Goal: Task Accomplishment & Management: Complete application form

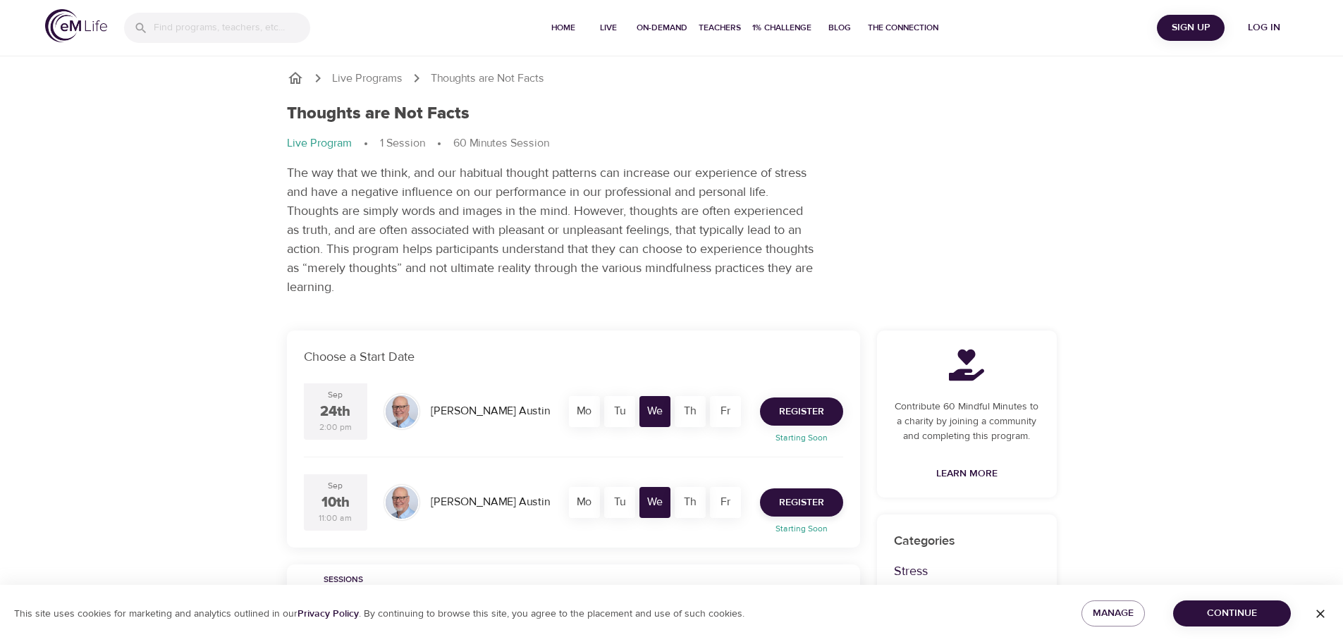
click at [814, 412] on span "Register" at bounding box center [801, 412] width 45 height 18
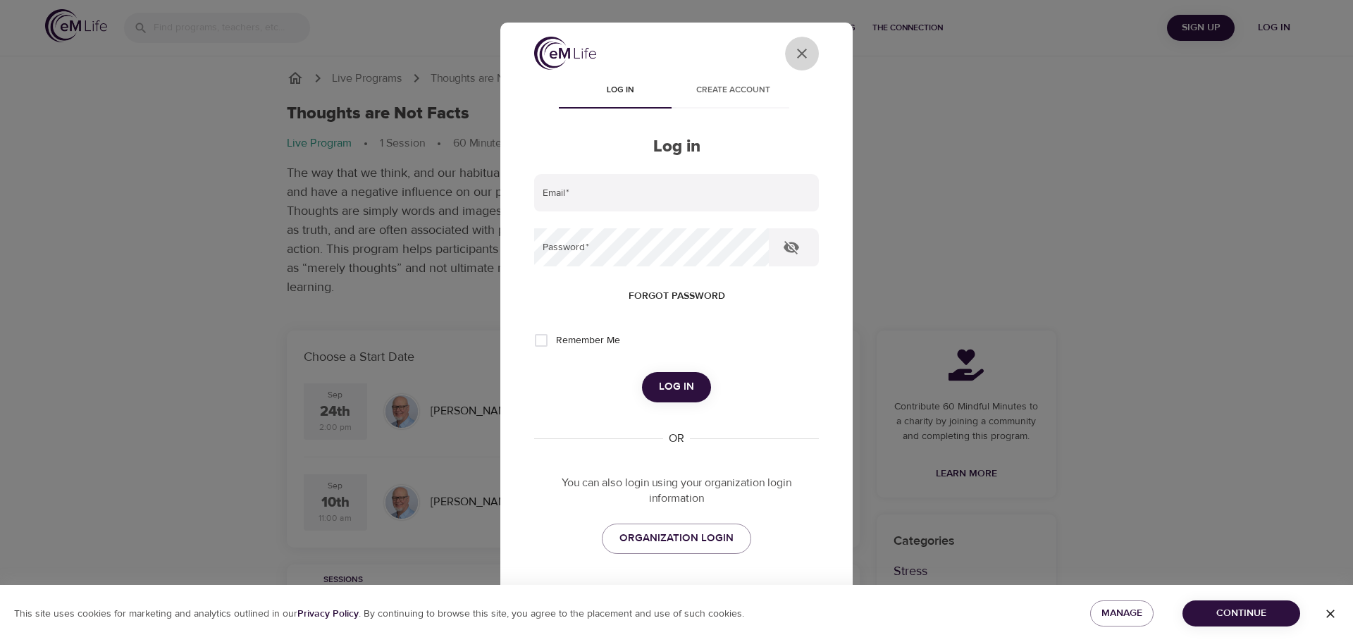
click at [794, 54] on icon "User Profile" at bounding box center [802, 53] width 17 height 17
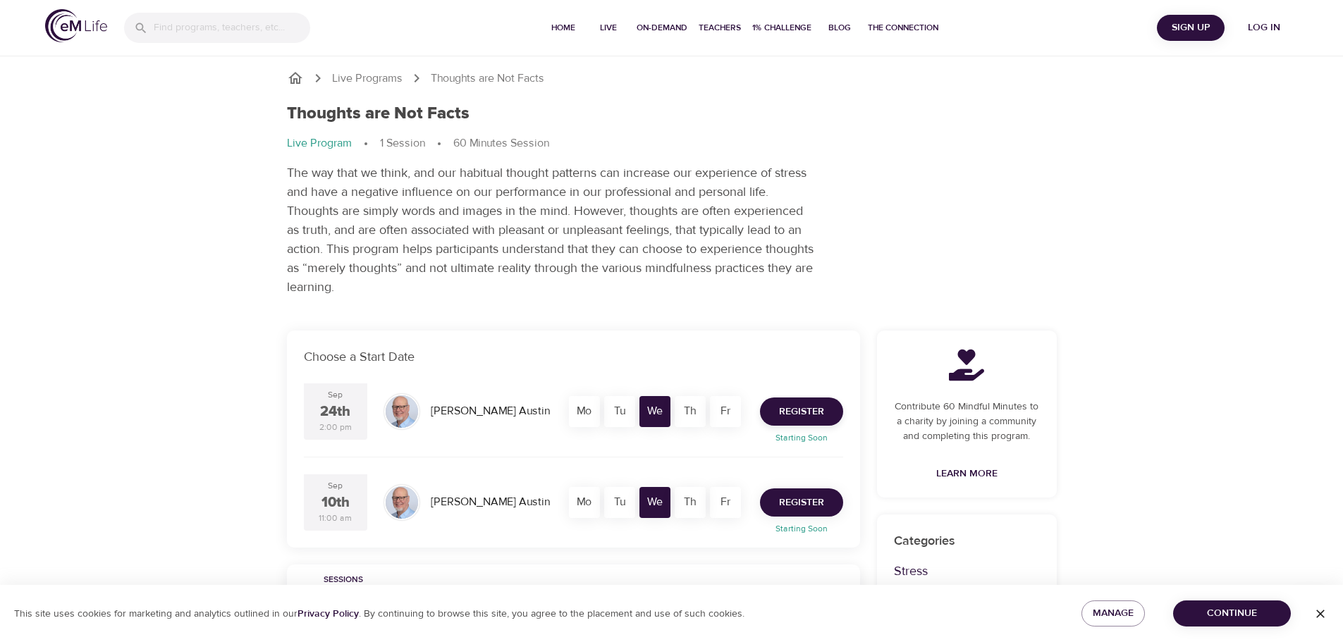
click at [802, 502] on span "Register" at bounding box center [801, 503] width 45 height 18
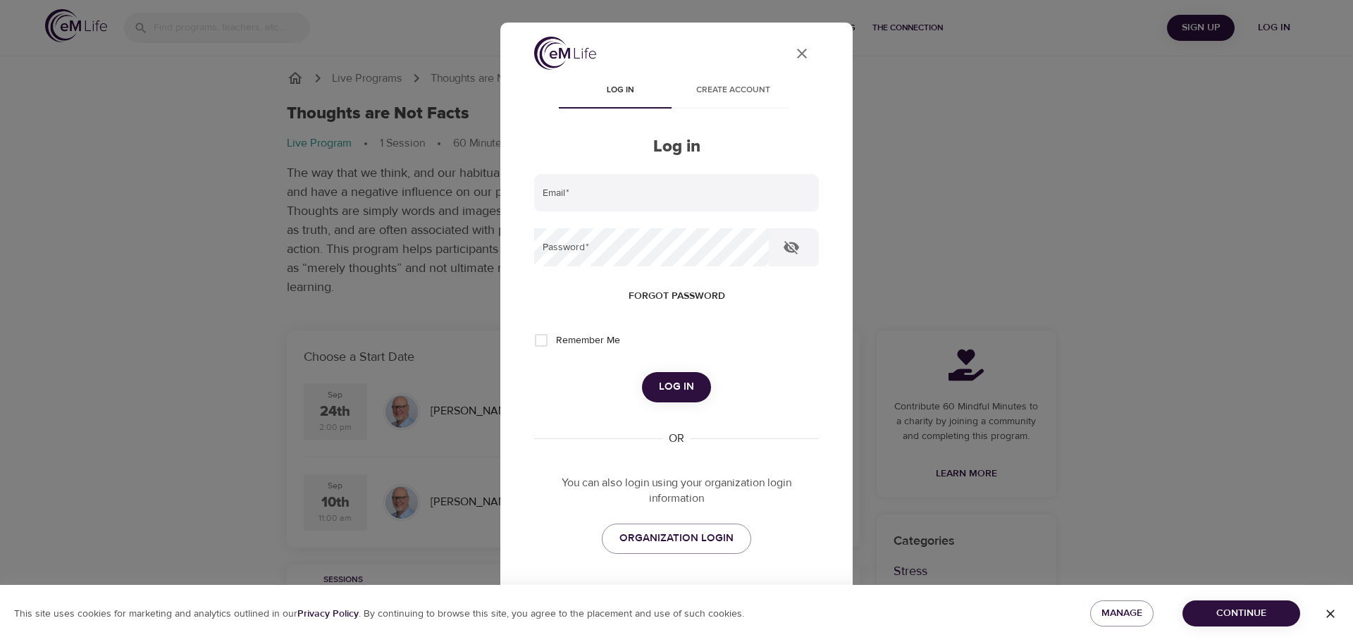
click at [665, 388] on span "Log in" at bounding box center [676, 387] width 35 height 18
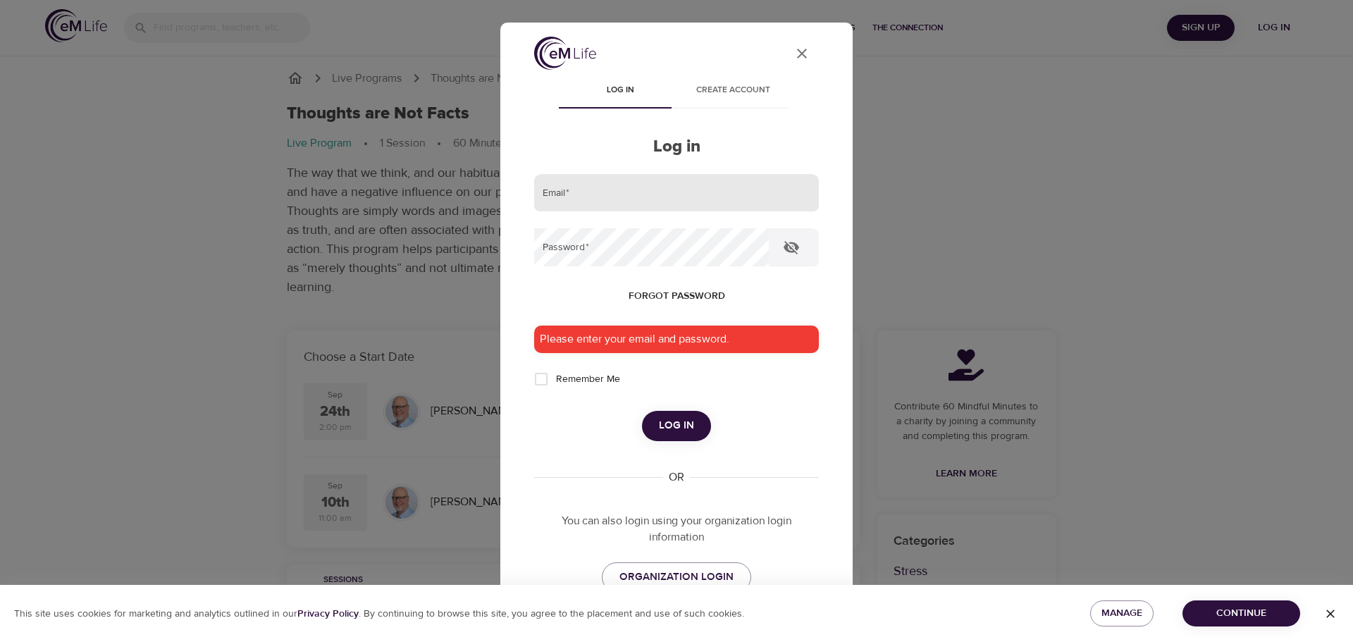
click at [603, 178] on input "email" at bounding box center [676, 193] width 285 height 38
type input "[EMAIL_ADDRESS][DOMAIN_NAME]"
click at [642, 411] on button "Log in" at bounding box center [676, 426] width 69 height 30
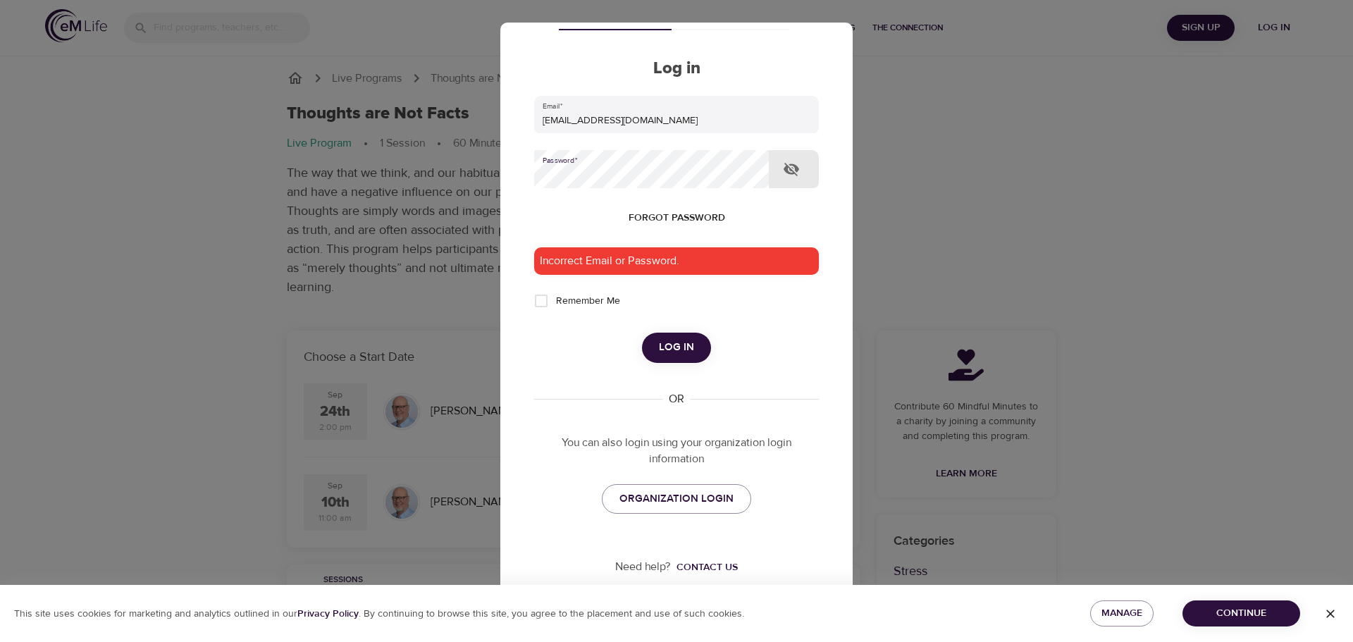
scroll to position [79, 0]
click at [674, 494] on span "ORGANIZATION LOGIN" at bounding box center [676, 498] width 114 height 18
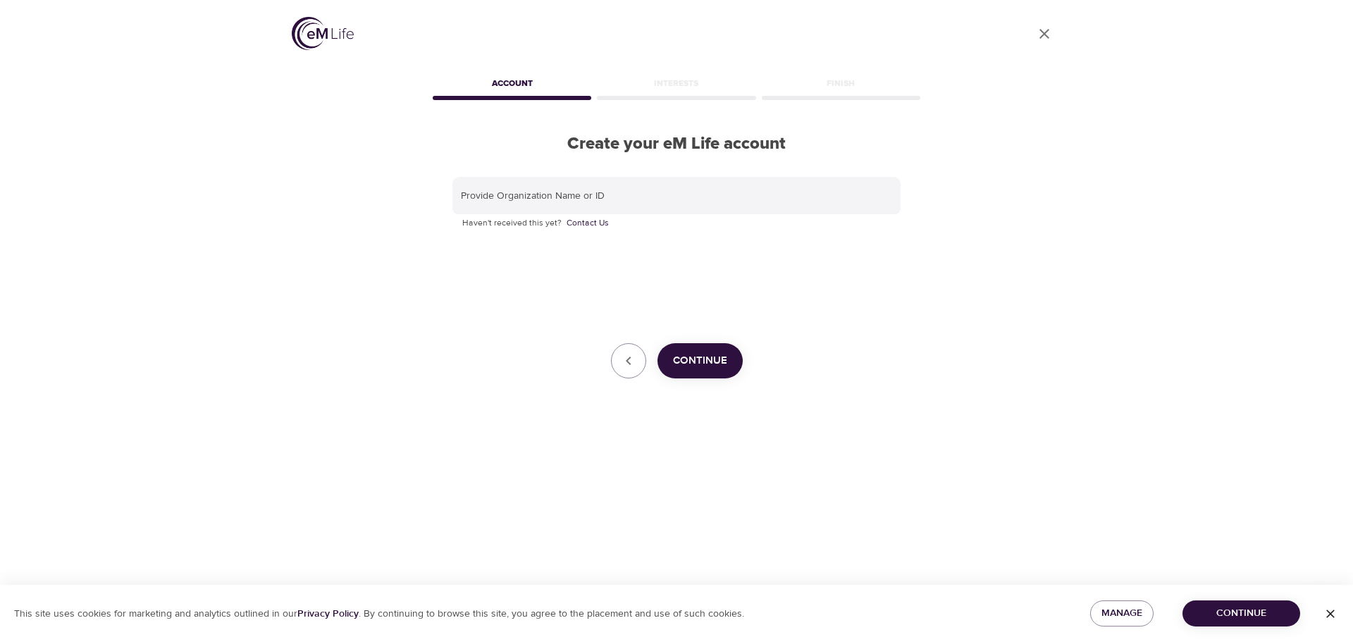
click at [709, 359] on span "Continue" at bounding box center [700, 361] width 54 height 18
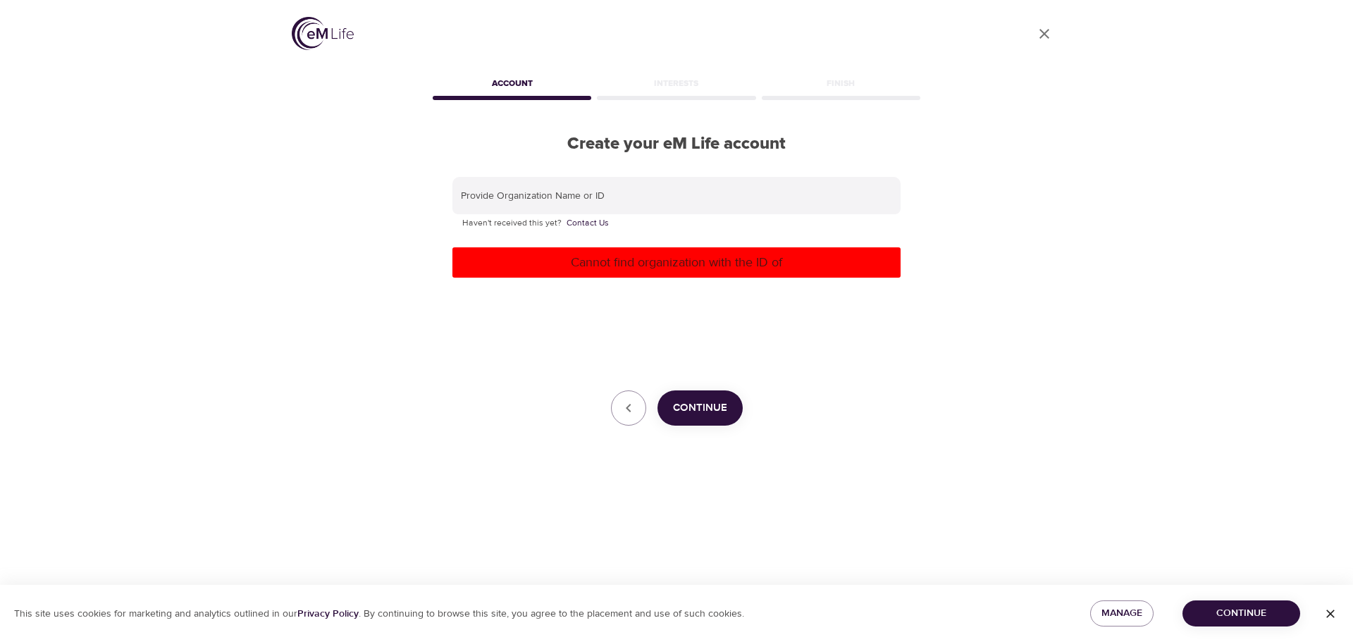
click at [720, 405] on span "Continue" at bounding box center [700, 408] width 54 height 18
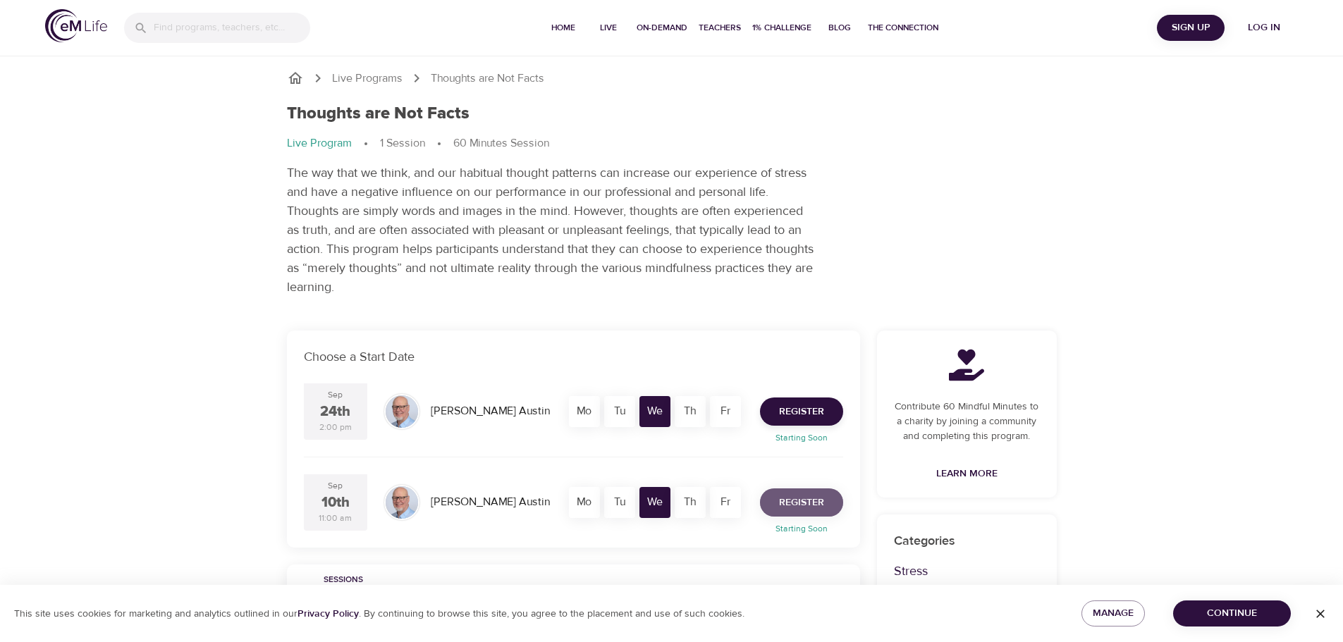
click at [813, 501] on span "Register" at bounding box center [801, 503] width 45 height 18
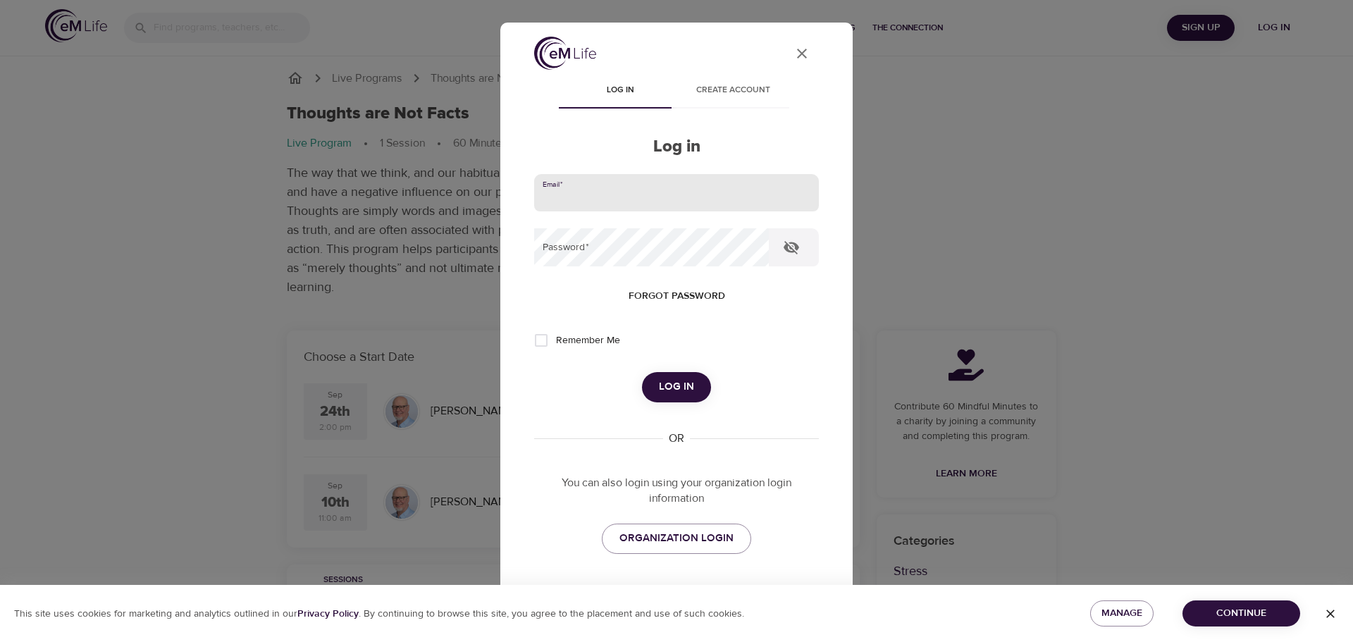
click at [628, 200] on input "email" at bounding box center [676, 193] width 285 height 38
type input "[EMAIL_ADDRESS][DOMAIN_NAME]"
click at [642, 372] on button "Log in" at bounding box center [676, 387] width 69 height 30
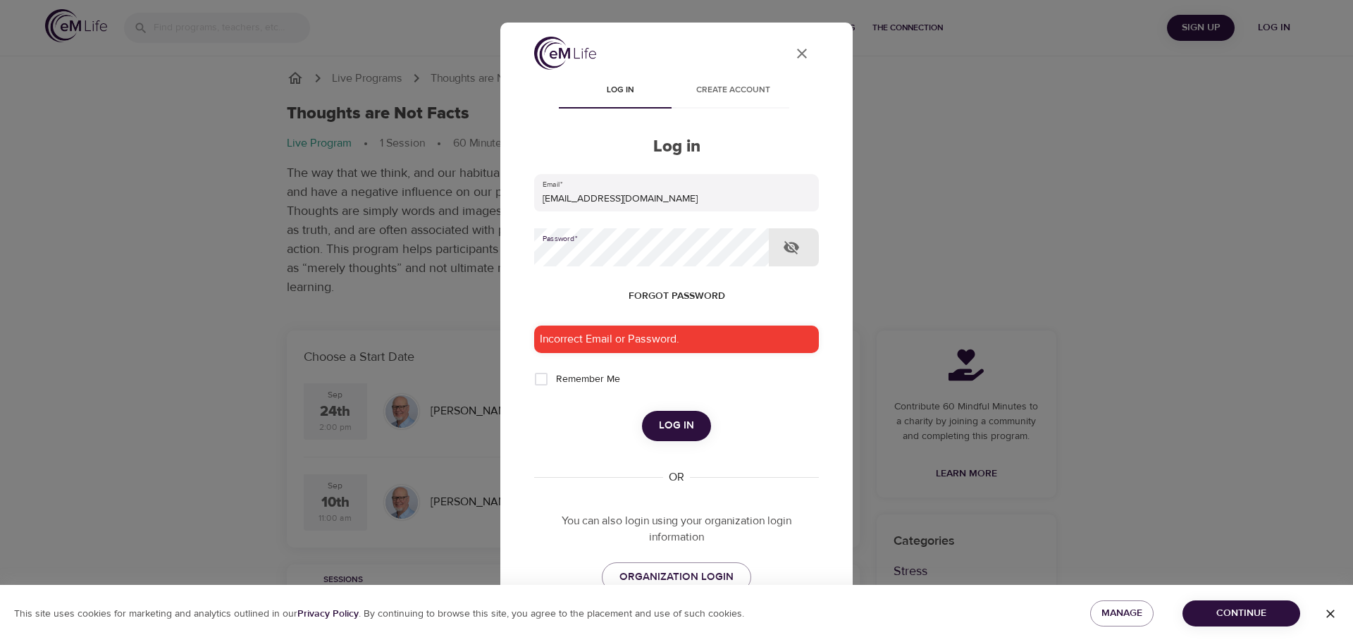
scroll to position [79, 0]
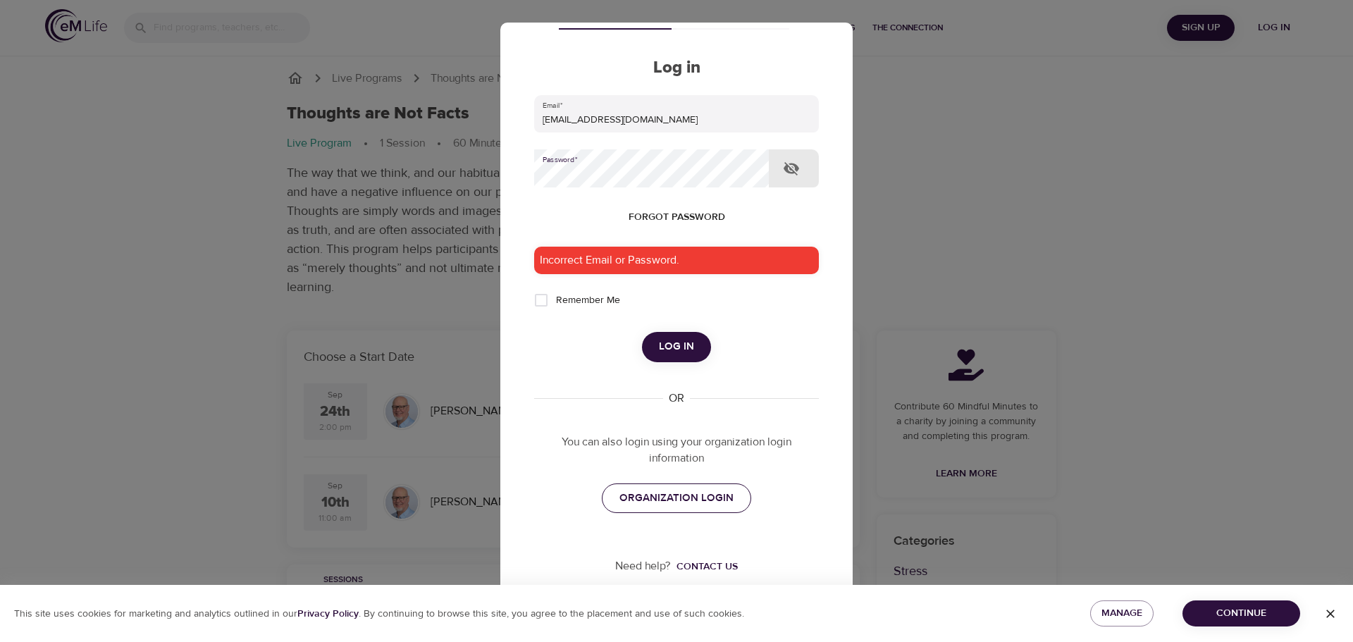
click at [653, 500] on span "ORGANIZATION LOGIN" at bounding box center [676, 498] width 114 height 18
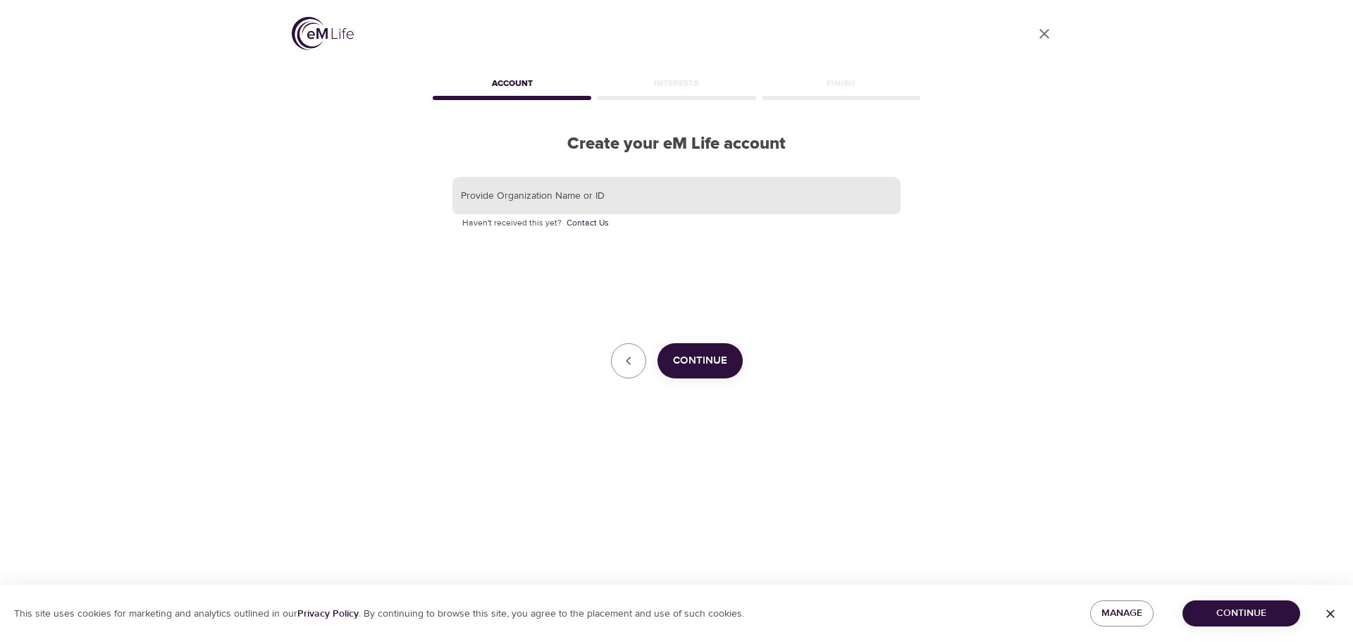
click at [534, 200] on input "text" at bounding box center [676, 196] width 448 height 38
type input "[EMAIL_ADDRESS][DOMAIN_NAME]"
click at [700, 359] on span "Continue" at bounding box center [700, 361] width 54 height 18
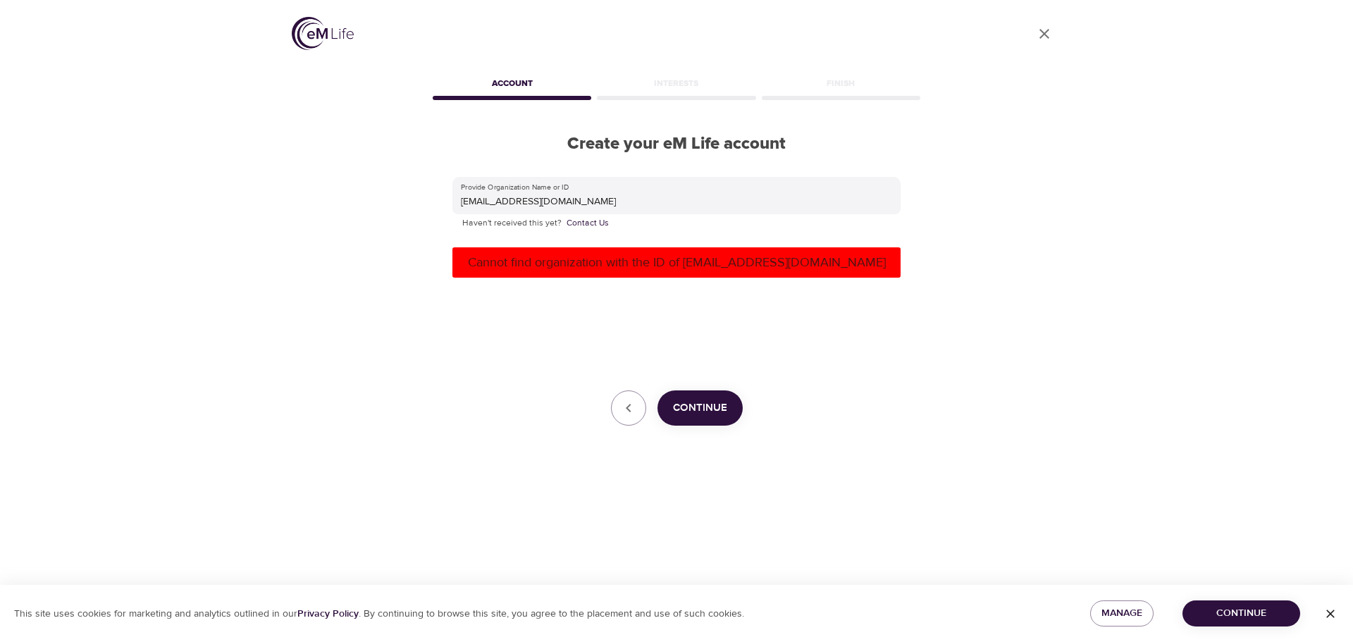
click at [720, 408] on span "Continue" at bounding box center [700, 408] width 54 height 18
